Goal: Communication & Community: Share content

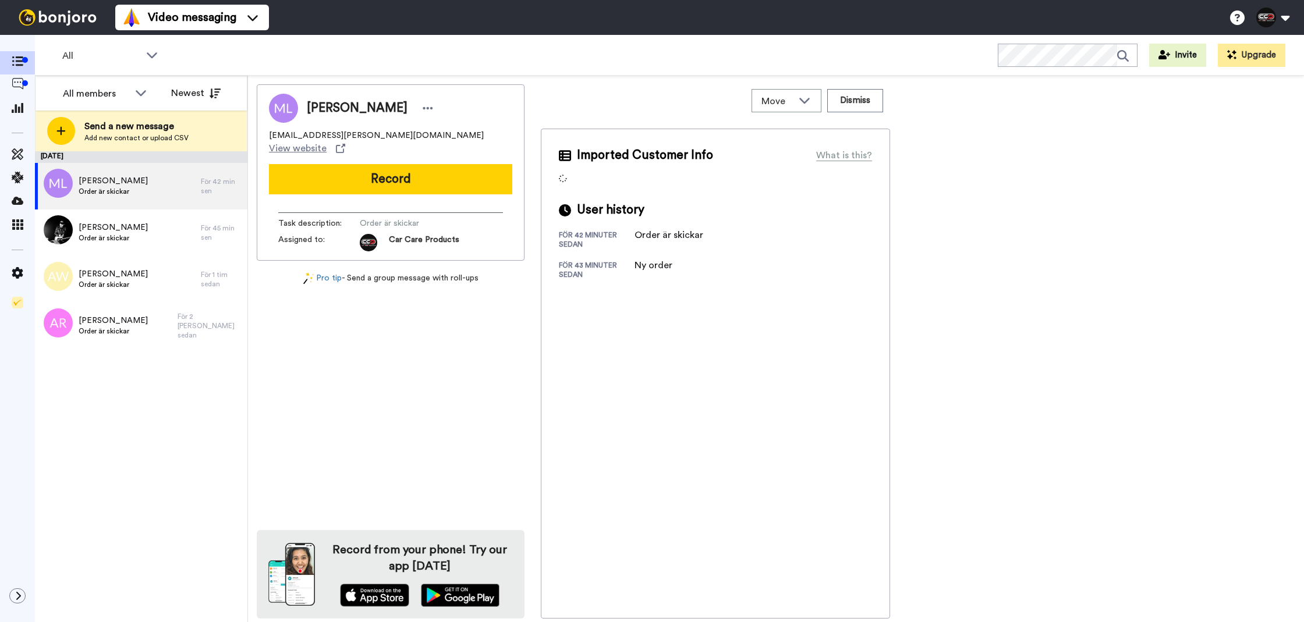
click at [458, 164] on button "Record" at bounding box center [390, 179] width 243 height 30
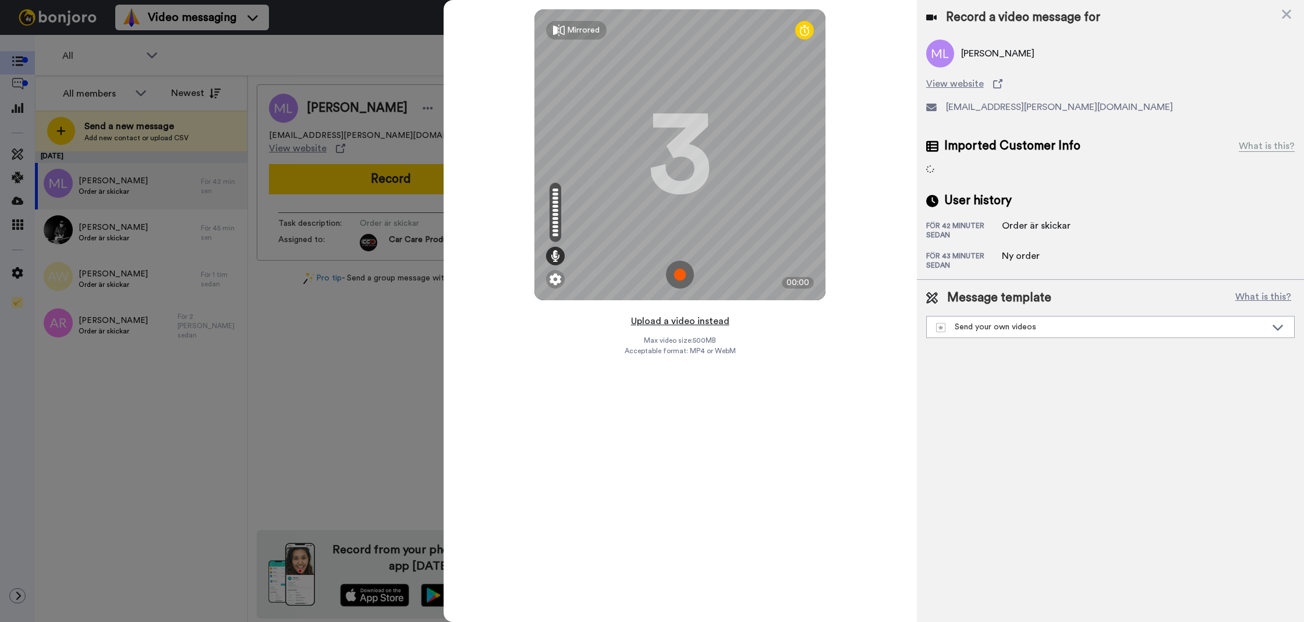
click at [703, 323] on button "Upload a video instead" at bounding box center [680, 321] width 105 height 15
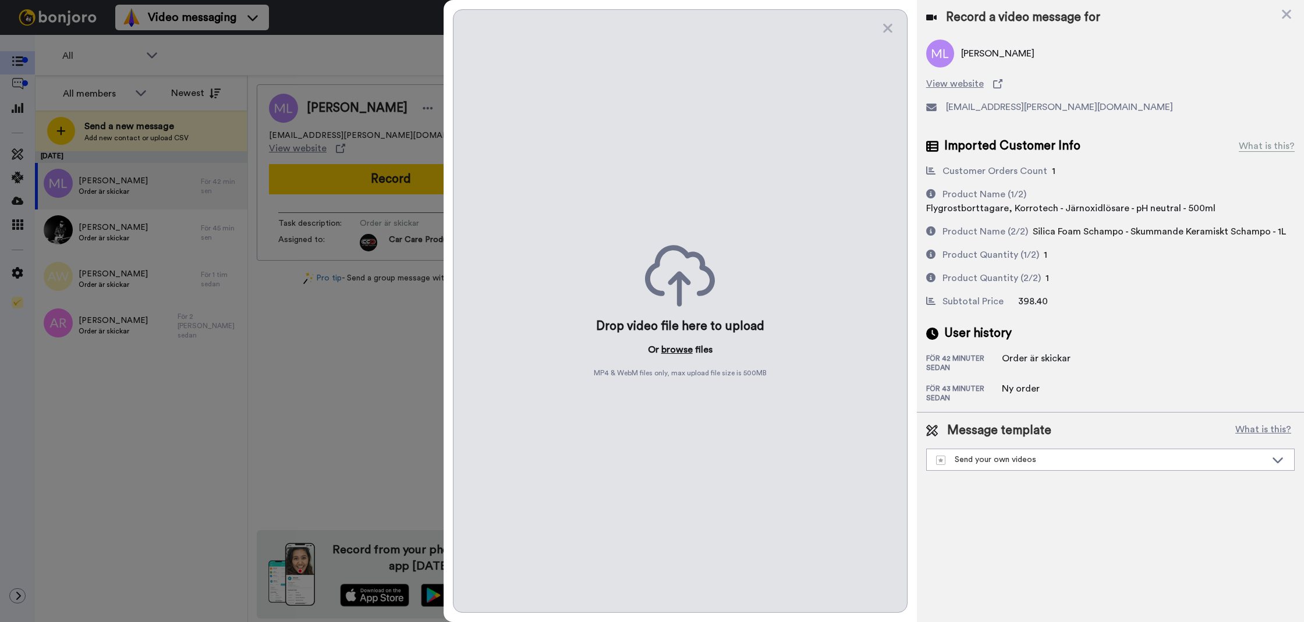
click at [692, 355] on p "Or browse files" at bounding box center [680, 350] width 65 height 14
click at [689, 355] on button "browse" at bounding box center [676, 350] width 31 height 14
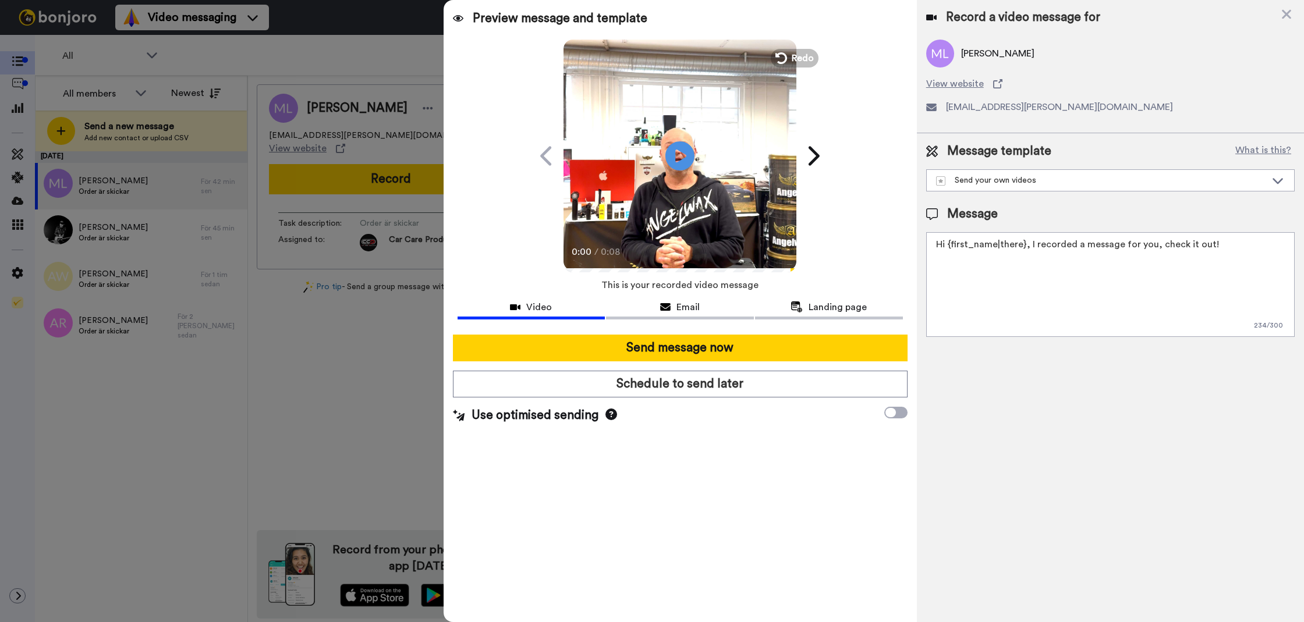
click at [947, 310] on textarea "Hi {first_name|there}, I recorded a message for you, check it out!" at bounding box center [1110, 284] width 369 height 105
type textarea "T"
paste textarea "Tack för att du handlar hos oss! Välkommen åter."
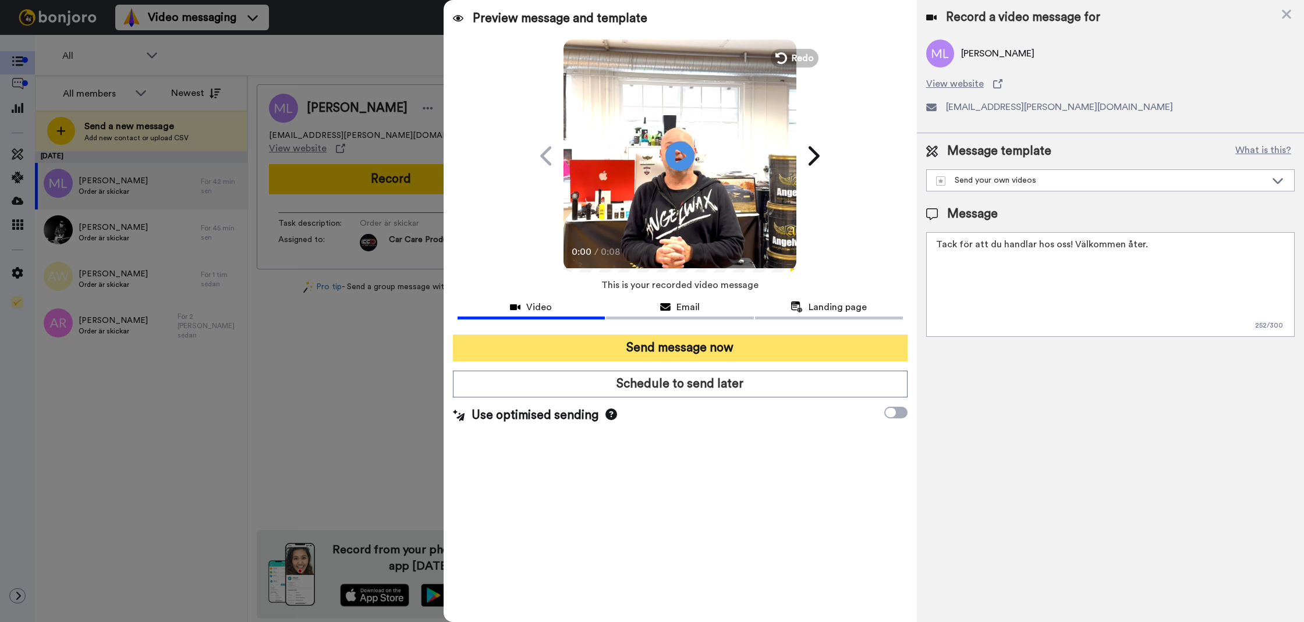
type textarea "Tack för att du handlar hos oss! Välkommen åter."
click at [835, 341] on button "Send message now" at bounding box center [680, 348] width 455 height 27
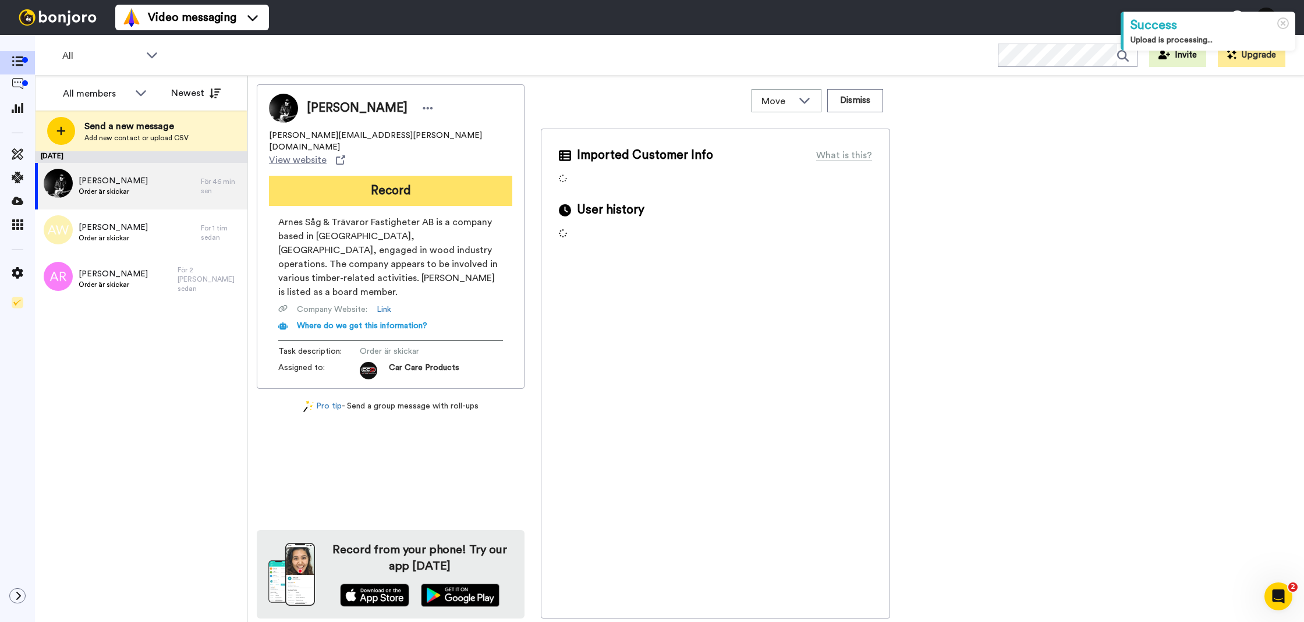
click at [335, 182] on div "Tim Christensen tim@arnes.se View website Record Arnes Såg & Trävaror Fastighet…" at bounding box center [391, 236] width 268 height 304
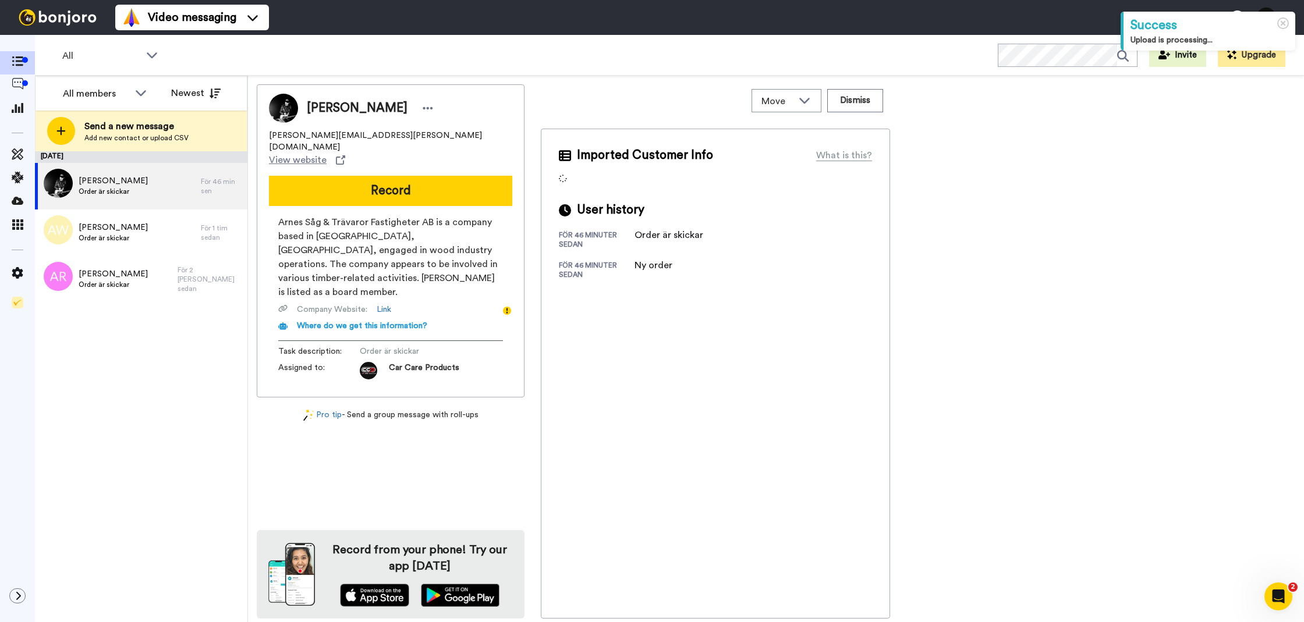
click at [335, 181] on button "Record" at bounding box center [390, 191] width 243 height 30
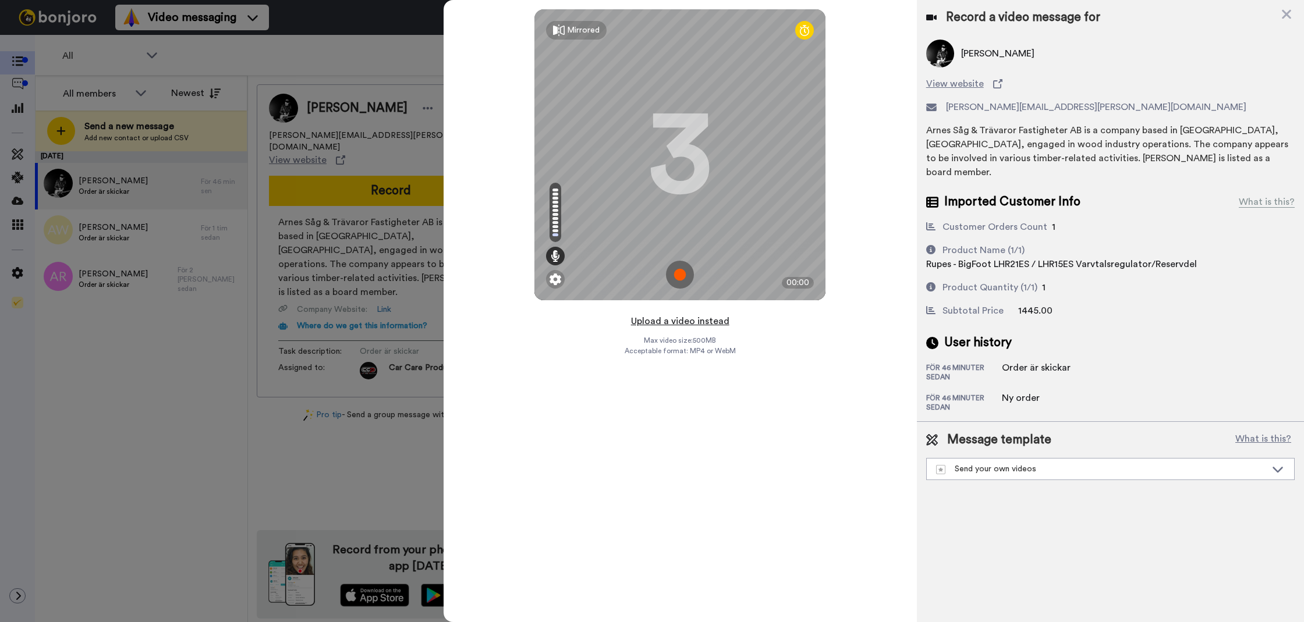
click at [670, 317] on button "Upload a video instead" at bounding box center [680, 321] width 105 height 15
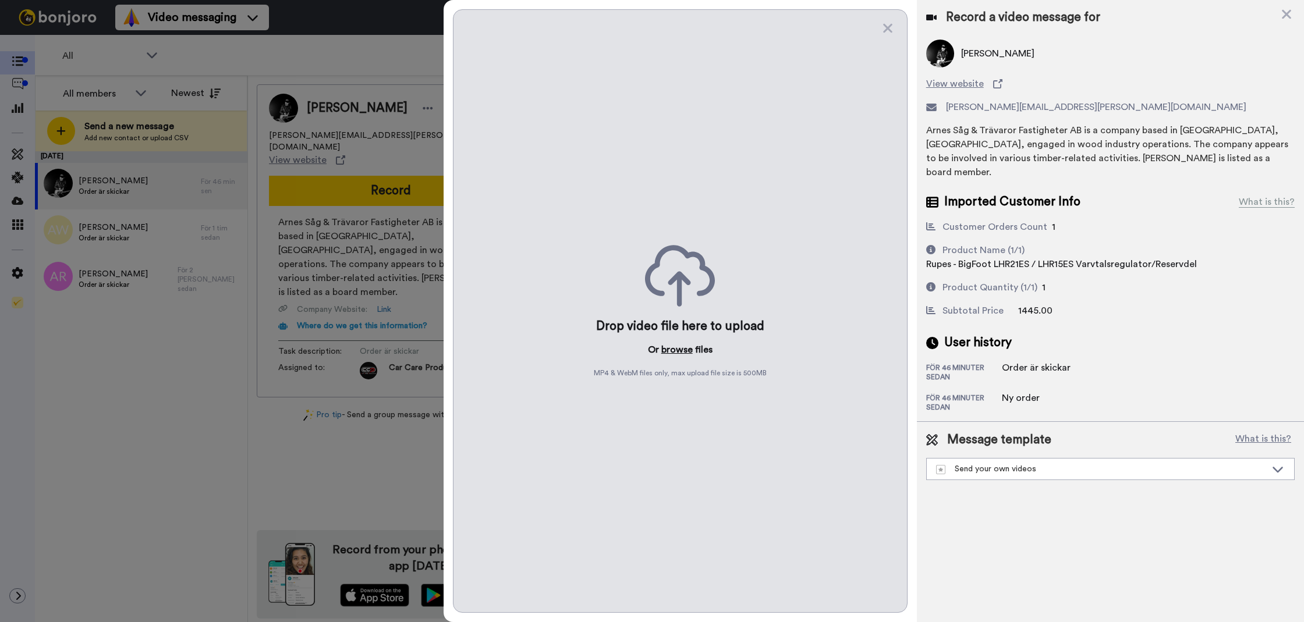
click at [688, 345] on button "browse" at bounding box center [676, 350] width 31 height 14
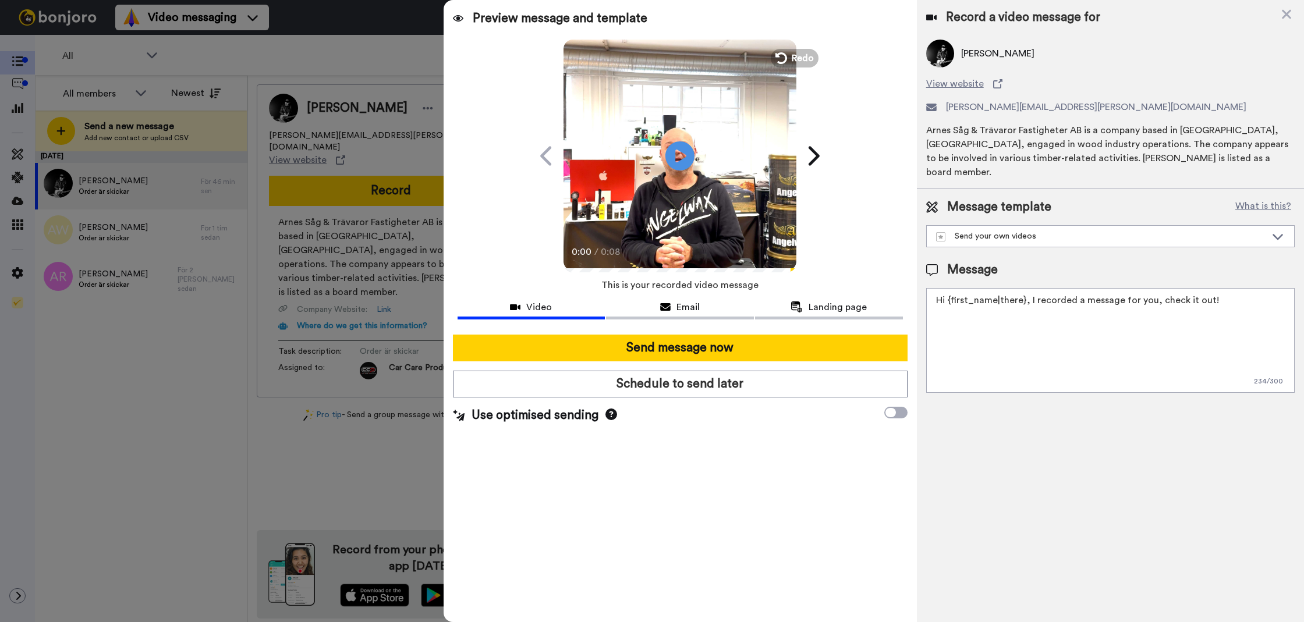
click at [1073, 339] on textarea "Hi {first_name|there}, I recorded a message for you, check it out!" at bounding box center [1110, 340] width 369 height 105
paste textarea "Tack för att du handlar hos oss! Välkommen åter."
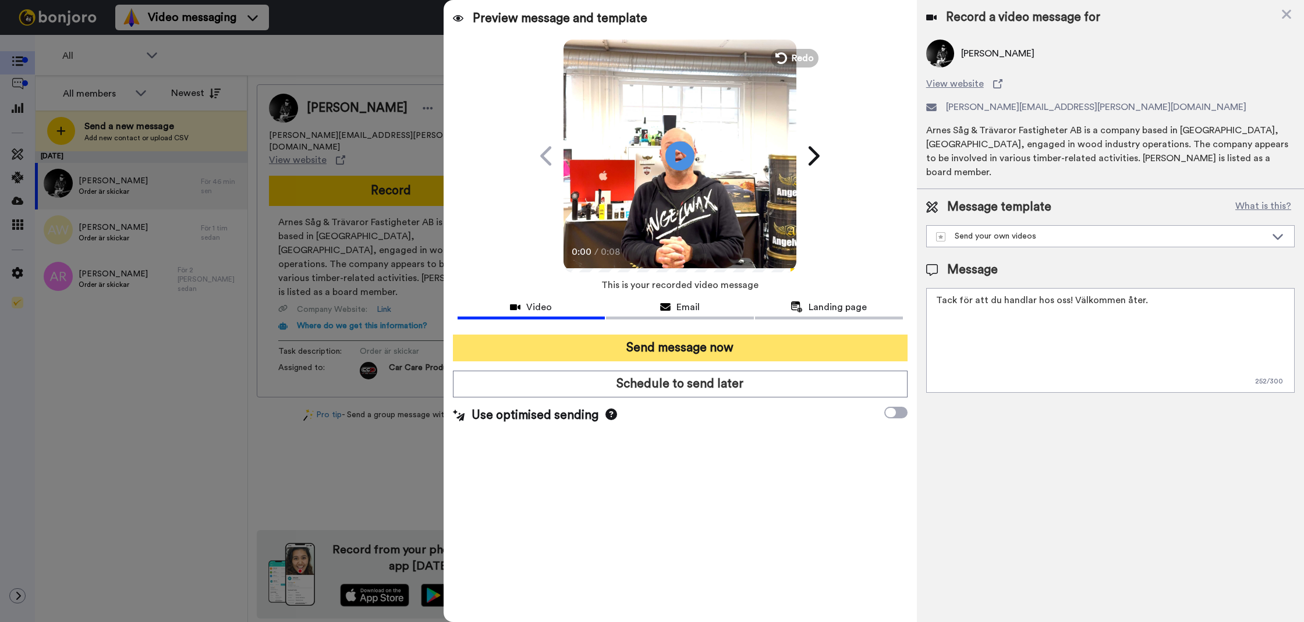
type textarea "Tack för att du handlar hos oss! Välkommen åter."
click at [877, 350] on button "Send message now" at bounding box center [680, 348] width 455 height 27
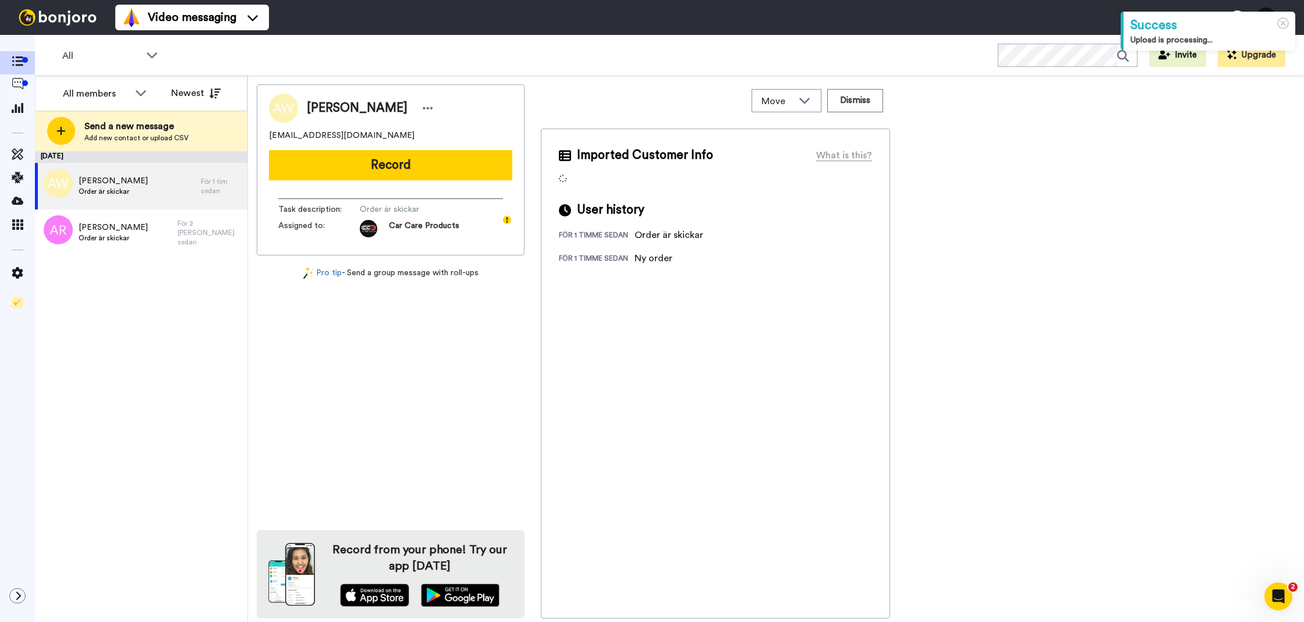
click at [362, 178] on button "Record" at bounding box center [390, 165] width 243 height 30
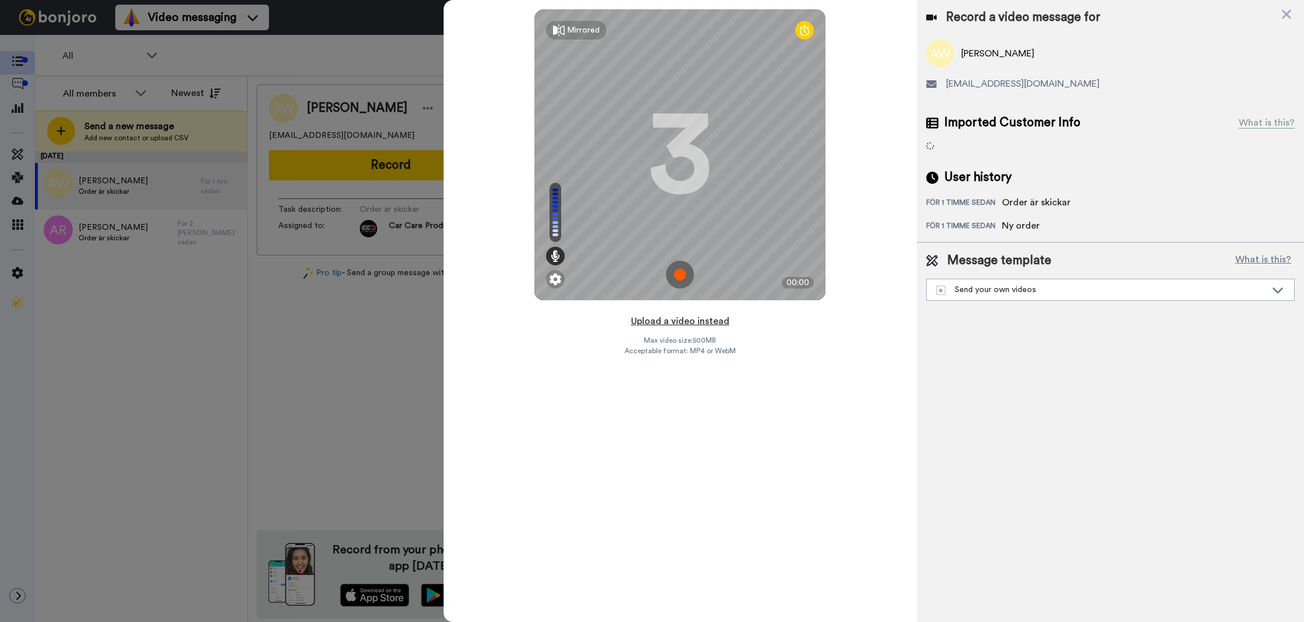
click at [667, 314] on button "Upload a video instead" at bounding box center [680, 321] width 105 height 15
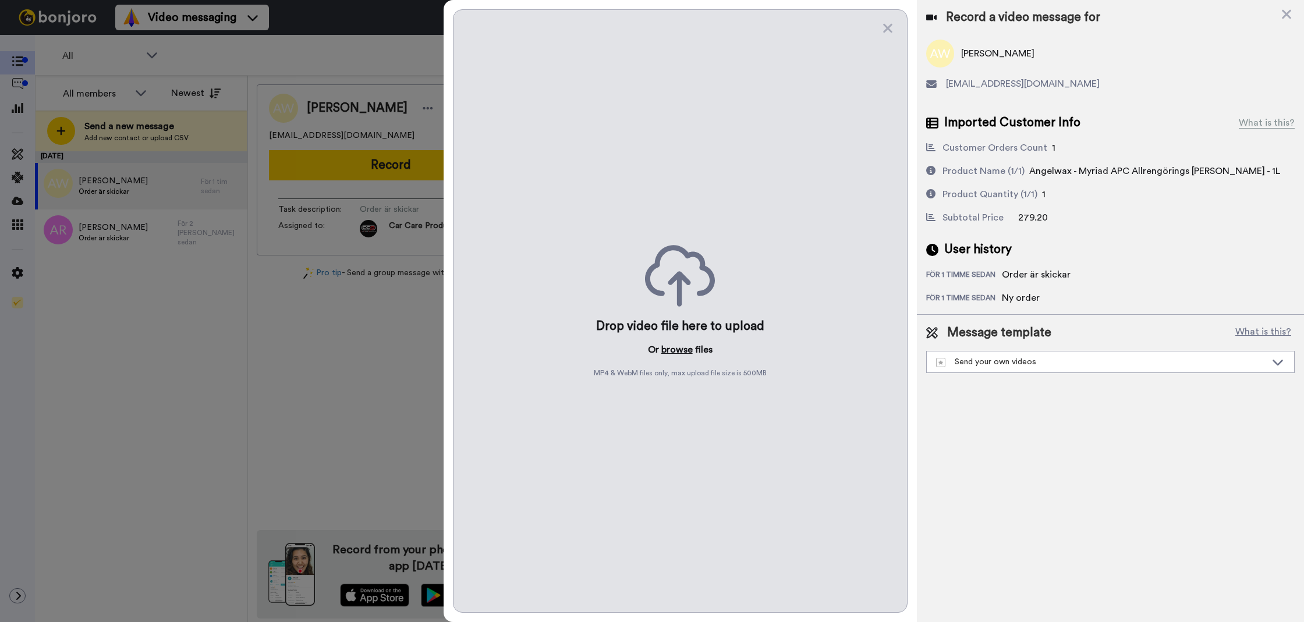
click at [690, 348] on button "browse" at bounding box center [676, 350] width 31 height 14
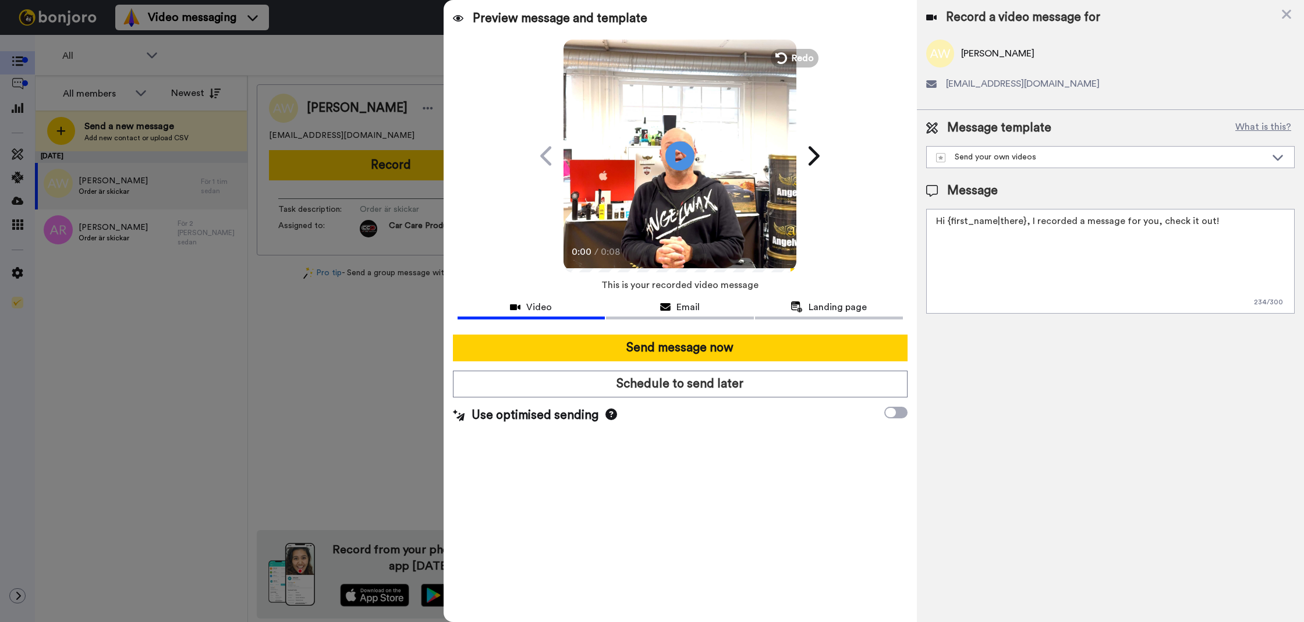
click at [1019, 307] on textarea "Hi {first_name|there}, I recorded a message for you, check it out!" at bounding box center [1110, 261] width 369 height 105
paste textarea "Tack för att du handlar hos oss! Välkommen åter."
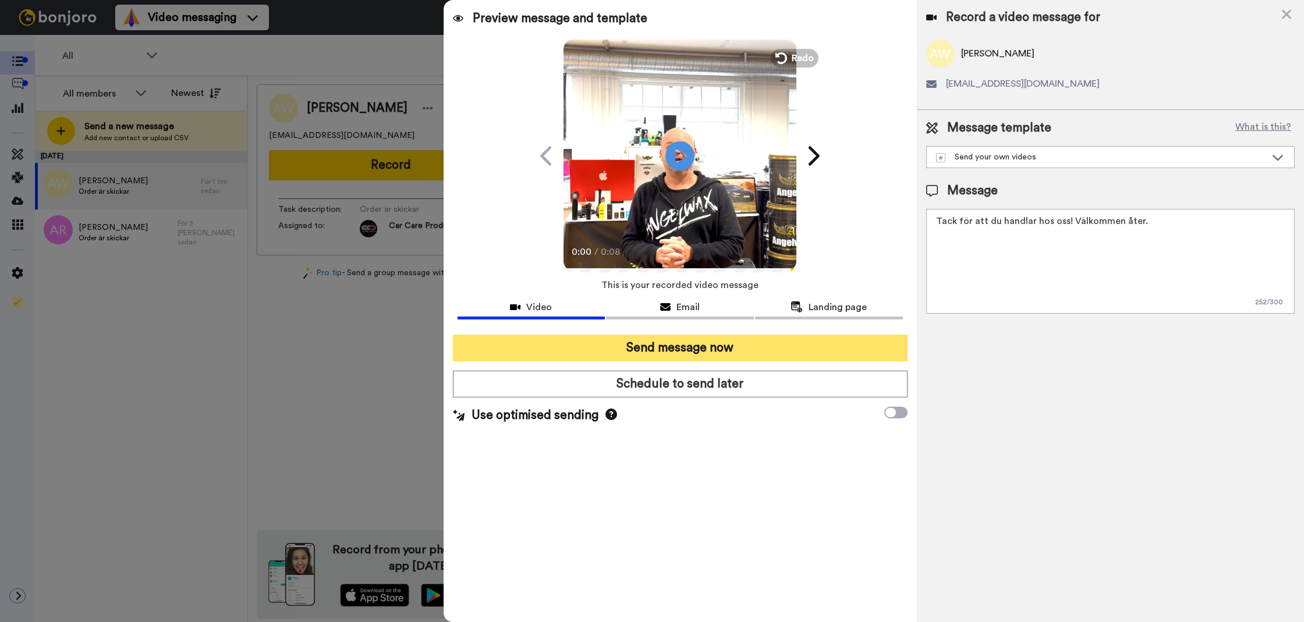
type textarea "Tack för att du handlar hos oss! Välkommen åter."
click at [841, 343] on button "Send message now" at bounding box center [680, 348] width 455 height 27
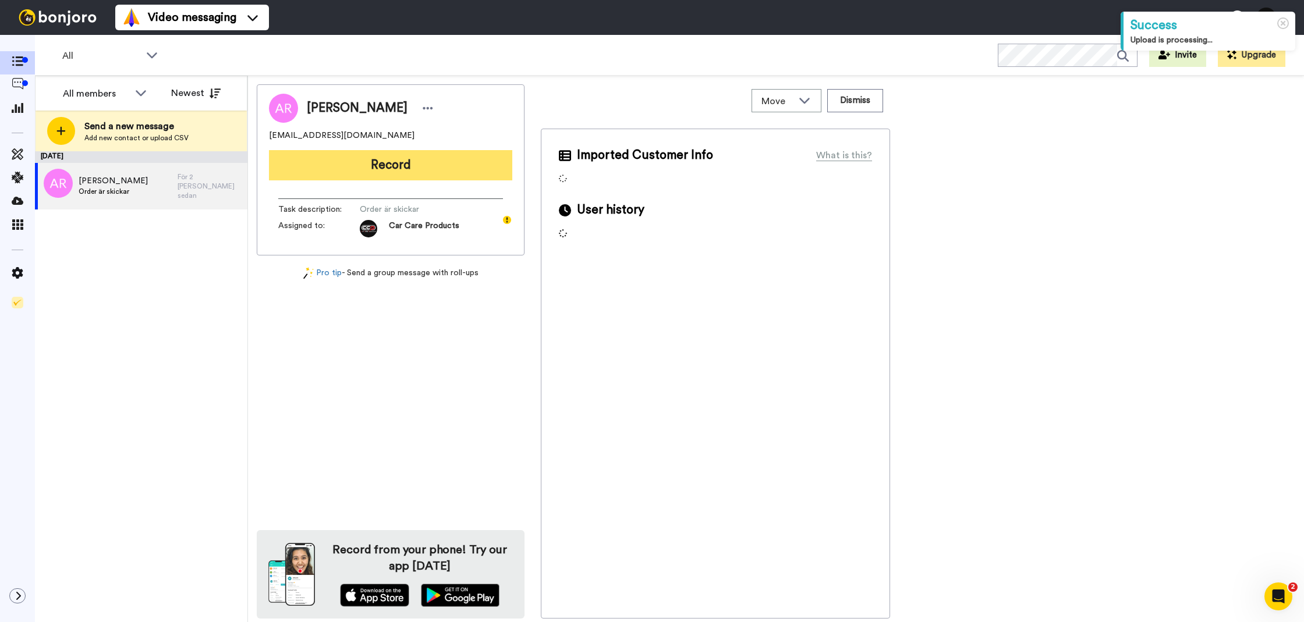
click at [438, 167] on button "Record" at bounding box center [390, 165] width 243 height 30
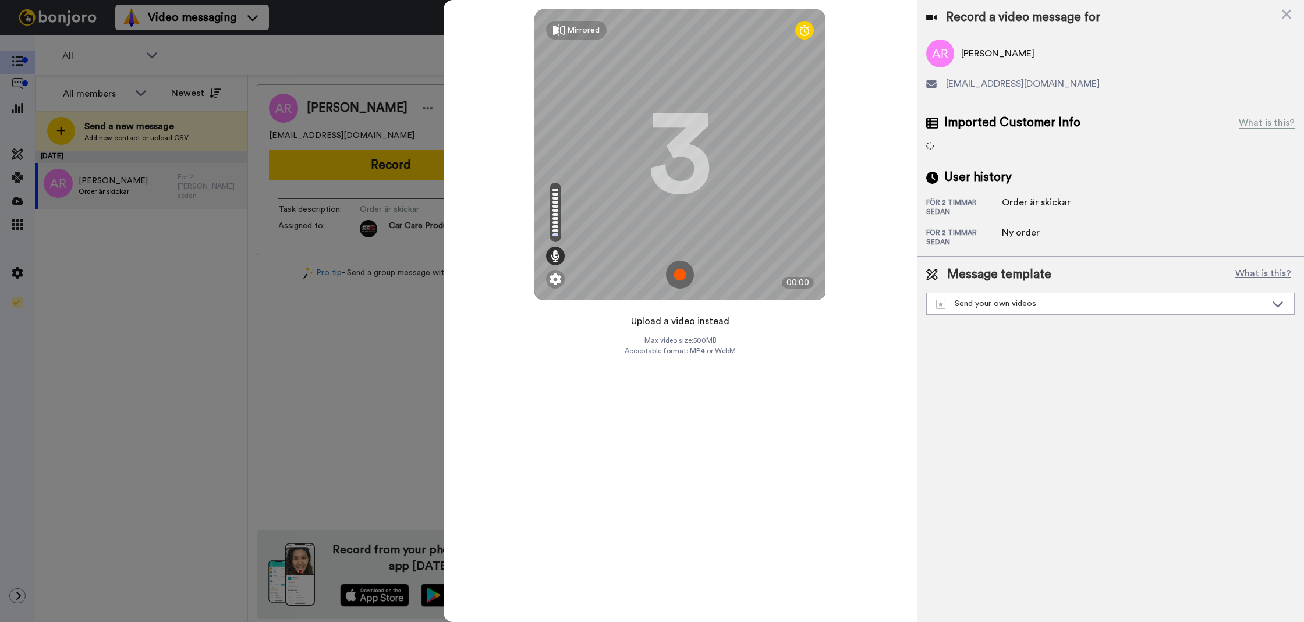
click at [692, 325] on button "Upload a video instead" at bounding box center [680, 321] width 105 height 15
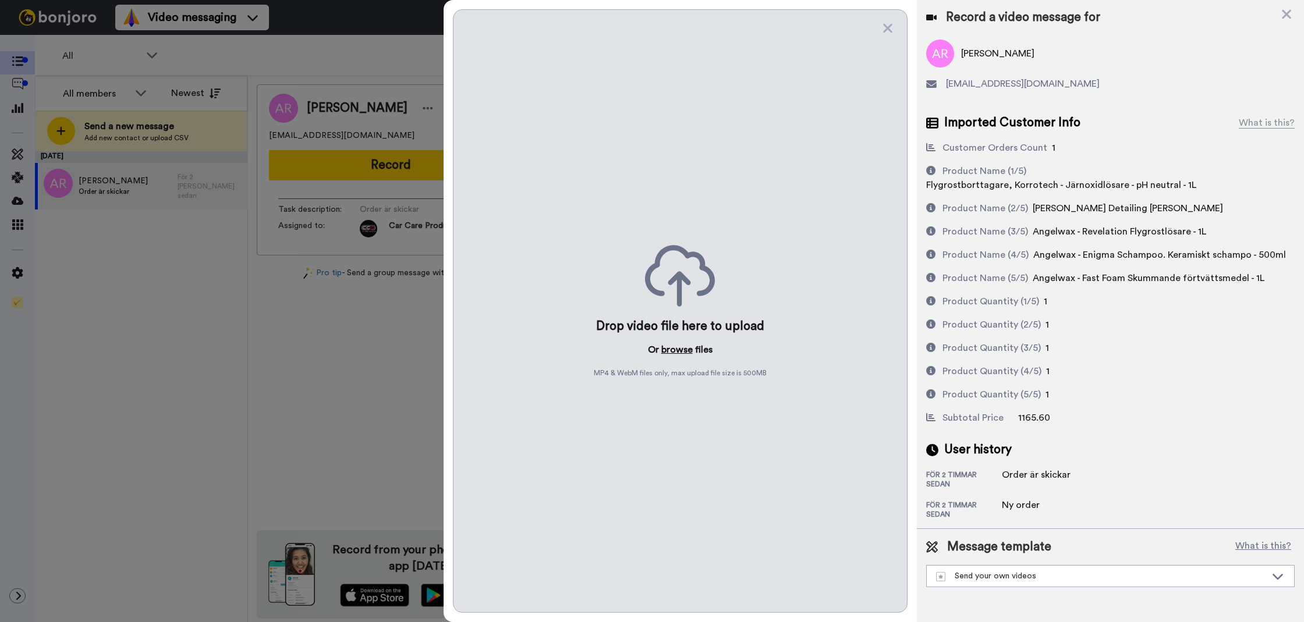
click at [688, 348] on button "browse" at bounding box center [676, 350] width 31 height 14
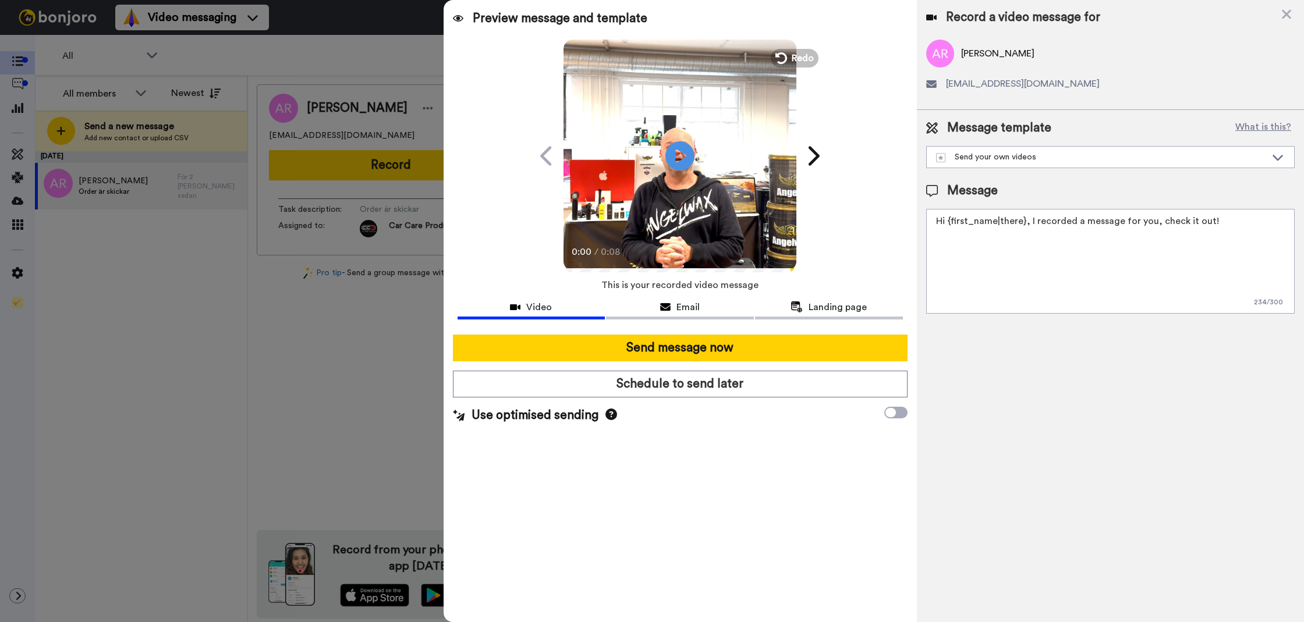
click at [1043, 274] on textarea "Hi {first_name|there}, I recorded a message for you, check it out!" at bounding box center [1110, 261] width 369 height 105
paste textarea "Tack för att du handlar hos oss! Välkommen åter."
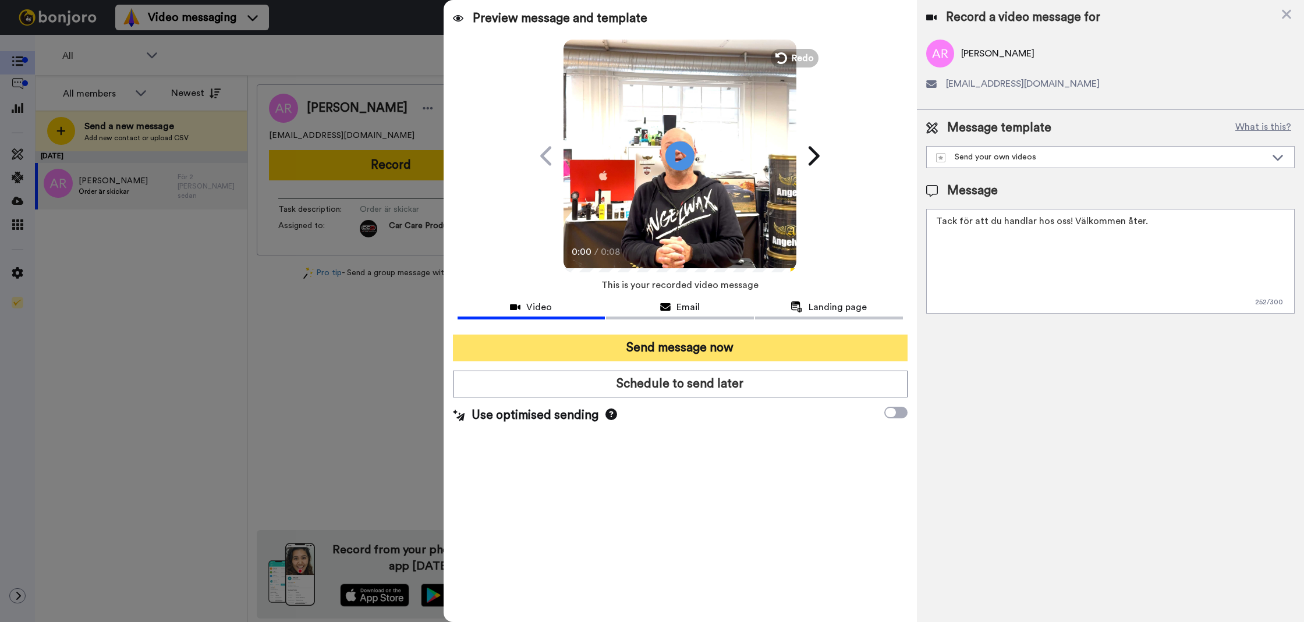
type textarea "Tack för att du handlar hos oss! Välkommen åter."
click at [849, 337] on button "Send message now" at bounding box center [680, 348] width 455 height 27
